Goal: Task Accomplishment & Management: Manage account settings

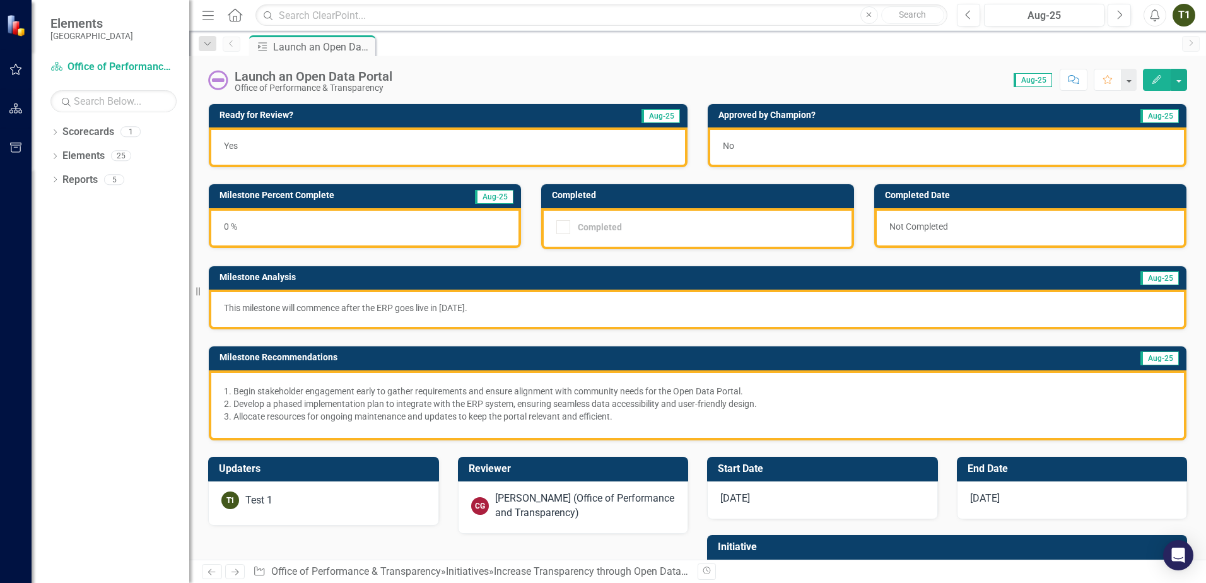
click at [866, 146] on div "No" at bounding box center [947, 147] width 479 height 40
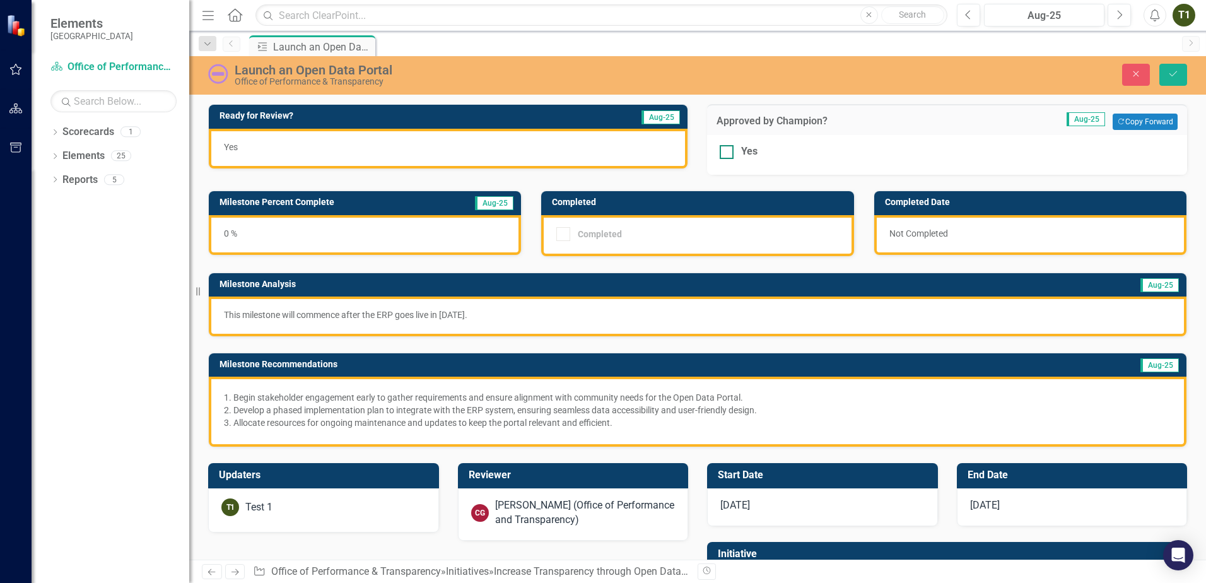
click at [724, 155] on div at bounding box center [727, 152] width 14 height 14
click at [724, 153] on input "Yes" at bounding box center [724, 149] width 8 height 8
checkbox input "true"
click at [1166, 78] on button "Save" at bounding box center [1173, 75] width 28 height 22
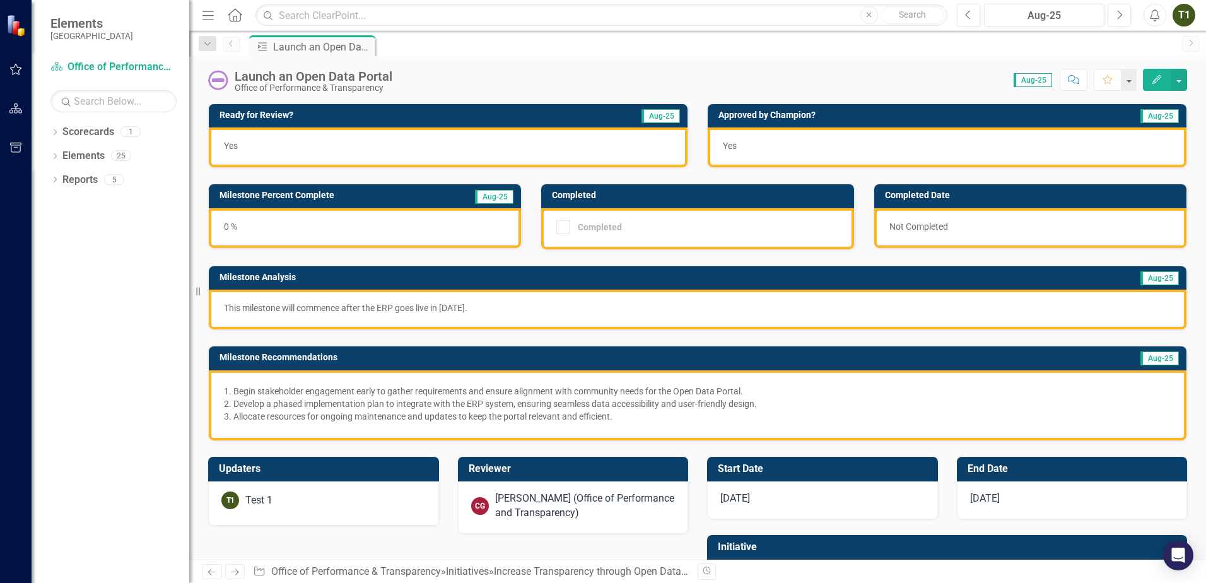
click at [926, 147] on div "Yes" at bounding box center [947, 147] width 479 height 40
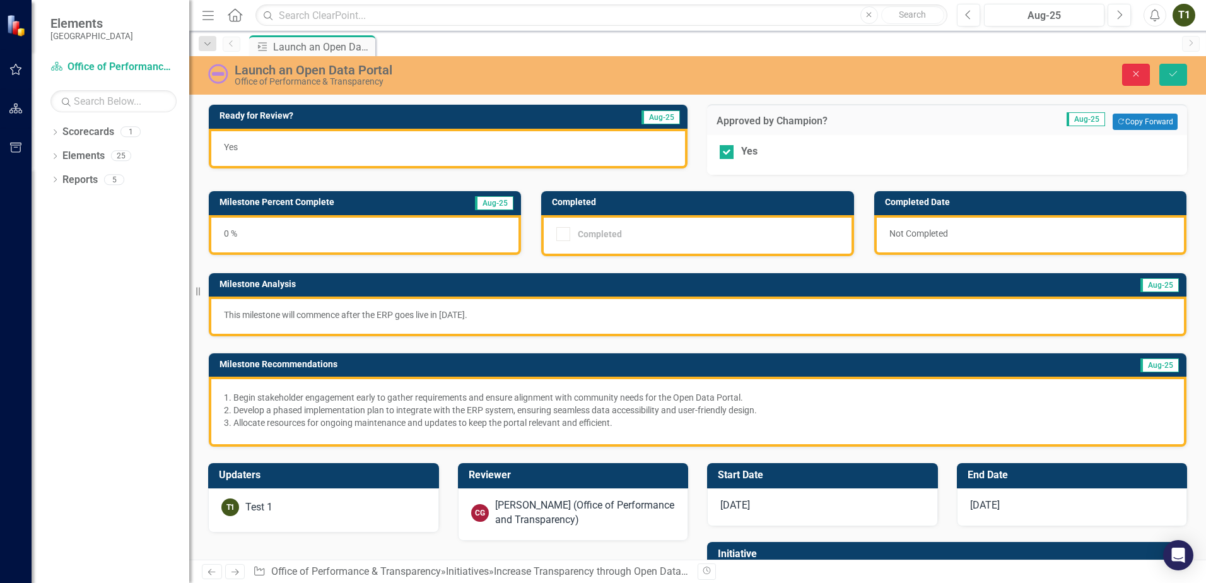
click at [1132, 81] on button "Close" at bounding box center [1136, 75] width 28 height 22
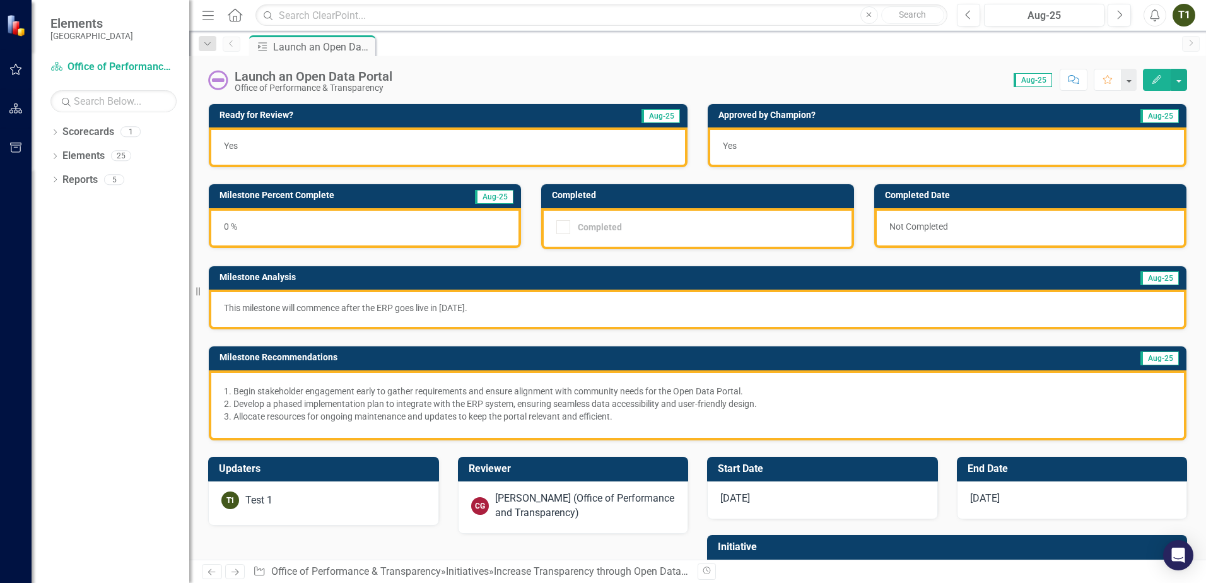
click at [1192, 13] on div "T1" at bounding box center [1183, 15] width 23 height 23
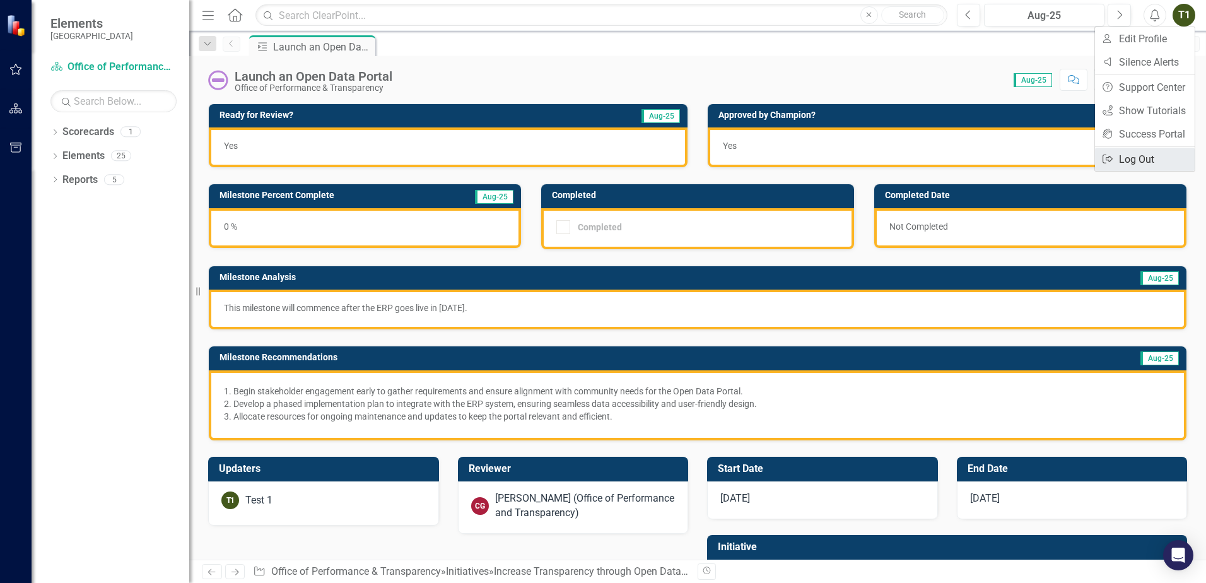
click at [1132, 161] on link "Logout Log Out" at bounding box center [1145, 159] width 100 height 23
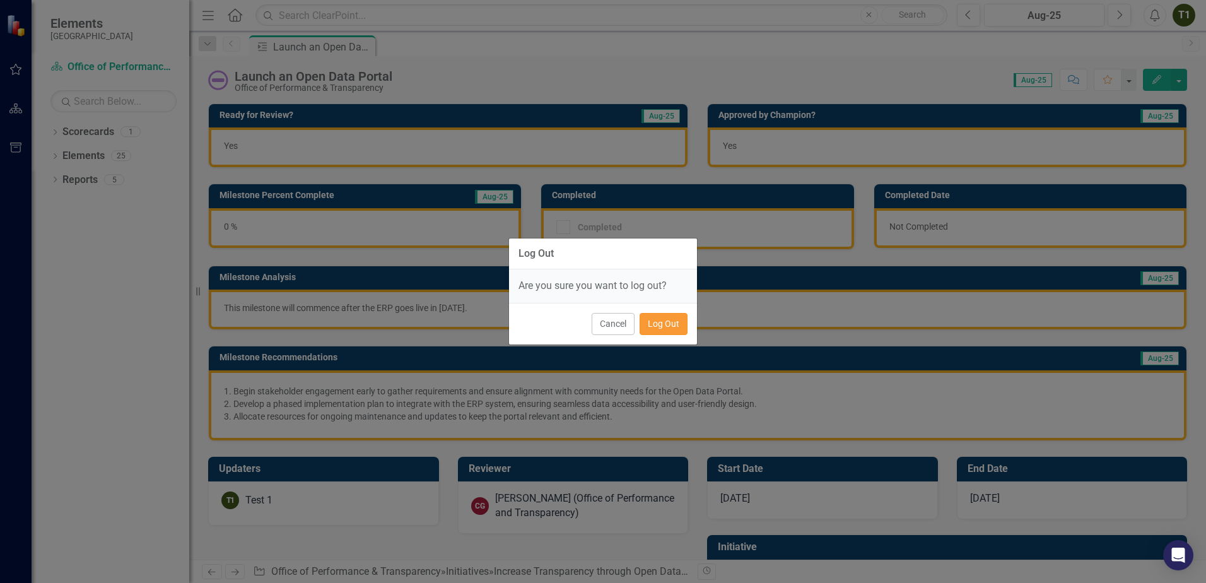
click at [677, 331] on button "Log Out" at bounding box center [664, 324] width 48 height 22
